Goal: Transaction & Acquisition: Purchase product/service

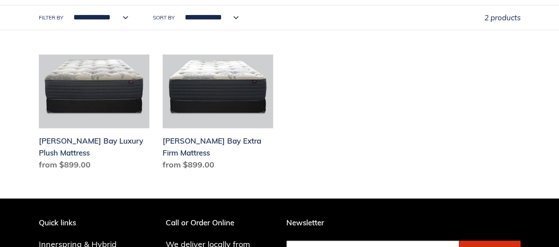
scroll to position [442, 0]
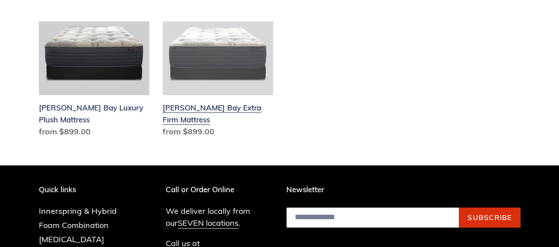
click at [223, 59] on link "[PERSON_NAME] Bay Extra Firm Mattress" at bounding box center [218, 81] width 110 height 120
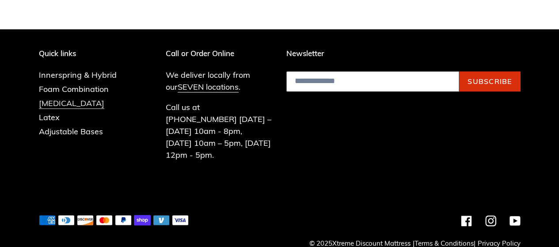
scroll to position [582, 0]
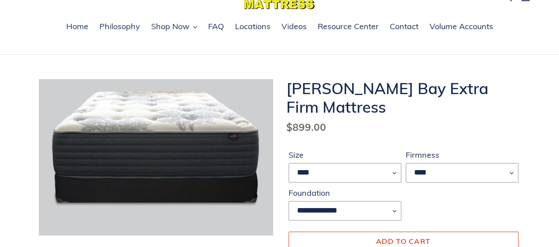
scroll to position [88, 0]
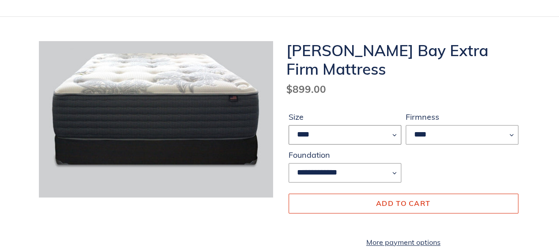
click at [395, 139] on select "**** **** ***** ****" at bounding box center [345, 134] width 113 height 19
click at [480, 95] on dl "Regular price $899.00 Sale price $899.00 Regular price $899.00 Sale Sold out Un…" at bounding box center [403, 89] width 234 height 15
